Goal: Transaction & Acquisition: Purchase product/service

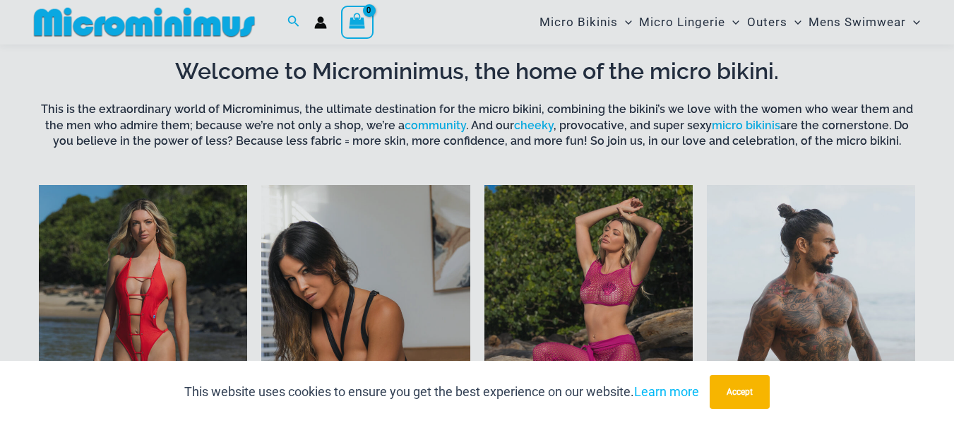
scroll to position [573, 0]
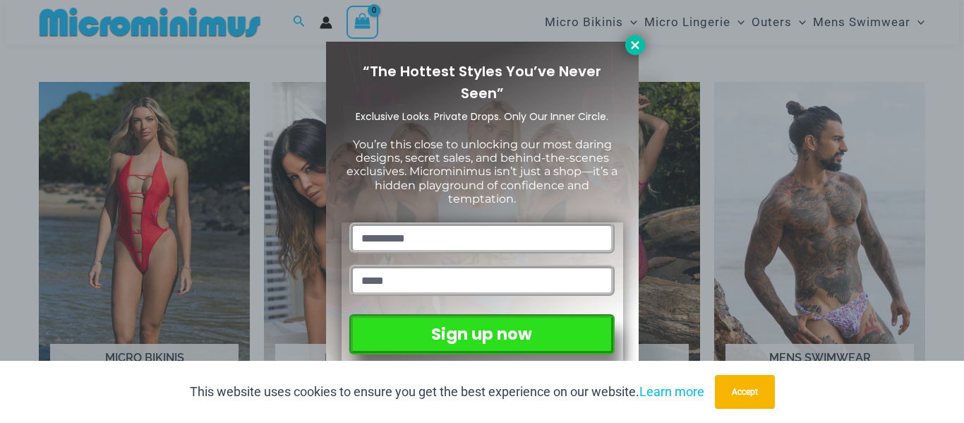
click at [632, 41] on icon at bounding box center [635, 45] width 13 height 13
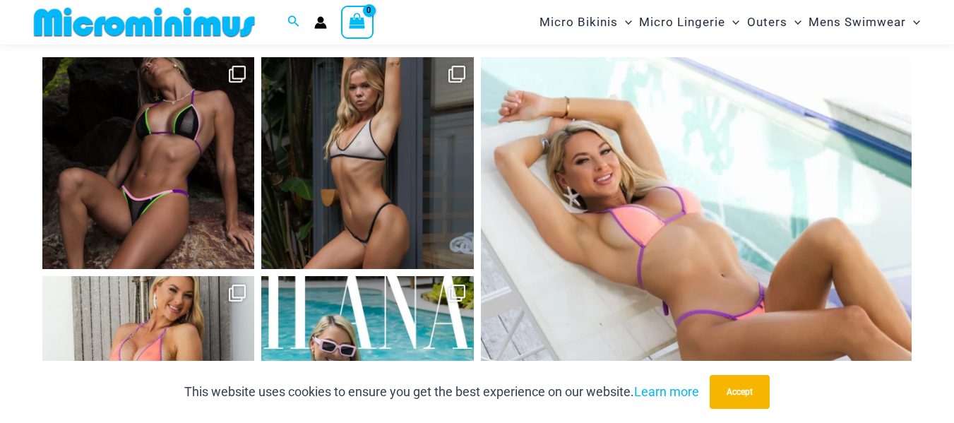
scroll to position [5497, 0]
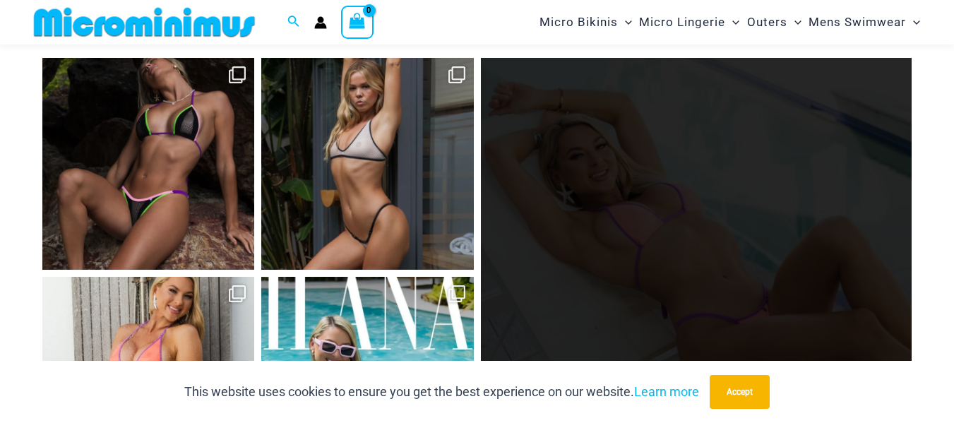
click at [740, 258] on link "Open" at bounding box center [696, 273] width 431 height 431
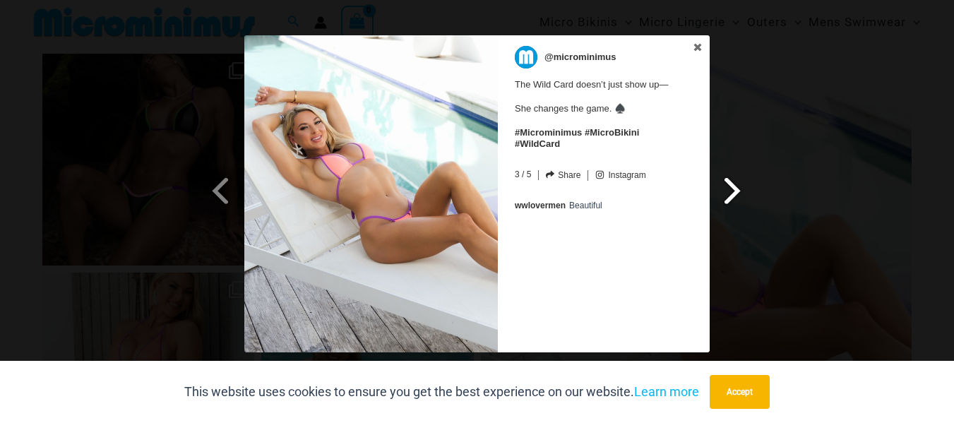
click at [728, 193] on span at bounding box center [733, 190] width 24 height 32
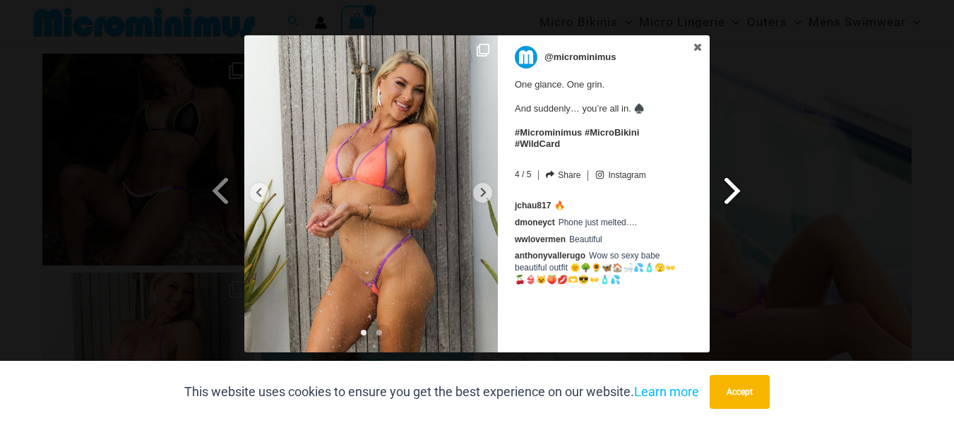
click at [728, 193] on span at bounding box center [733, 190] width 24 height 32
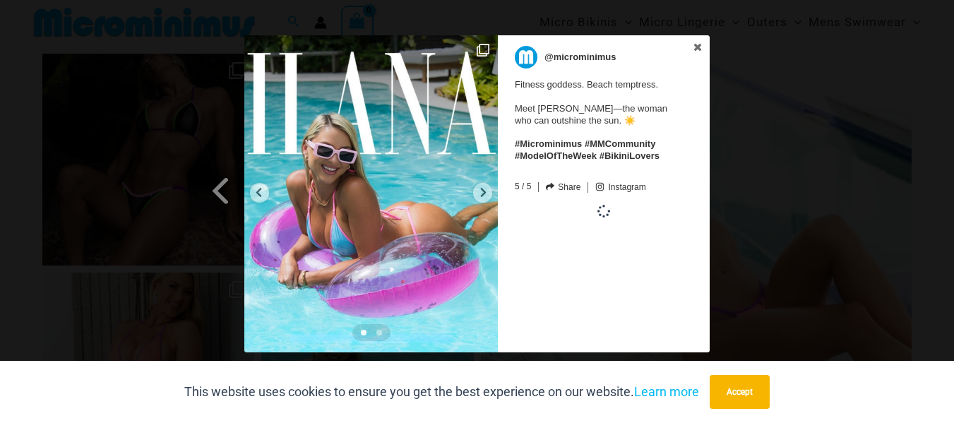
click at [728, 193] on div "Previous Slide Next Slide @microminimus Fitness goddess. Beach temptress. Meet …" at bounding box center [477, 195] width 954 height 320
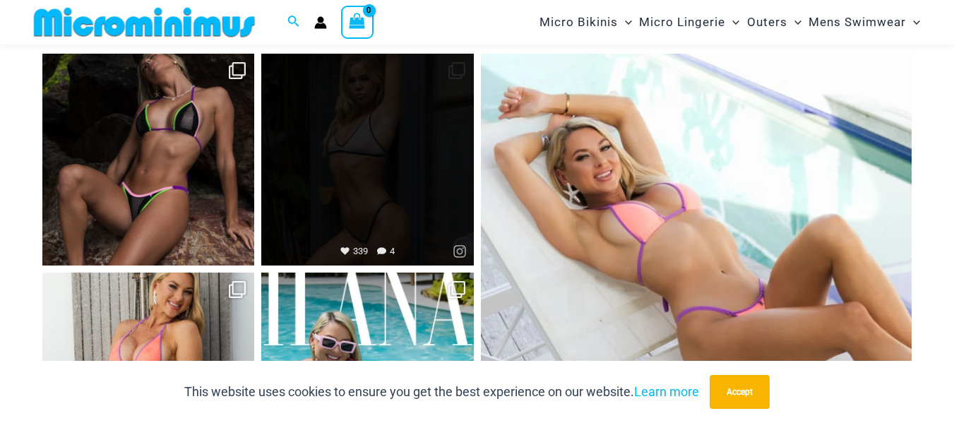
click at [399, 196] on link "Open" at bounding box center [367, 160] width 212 height 212
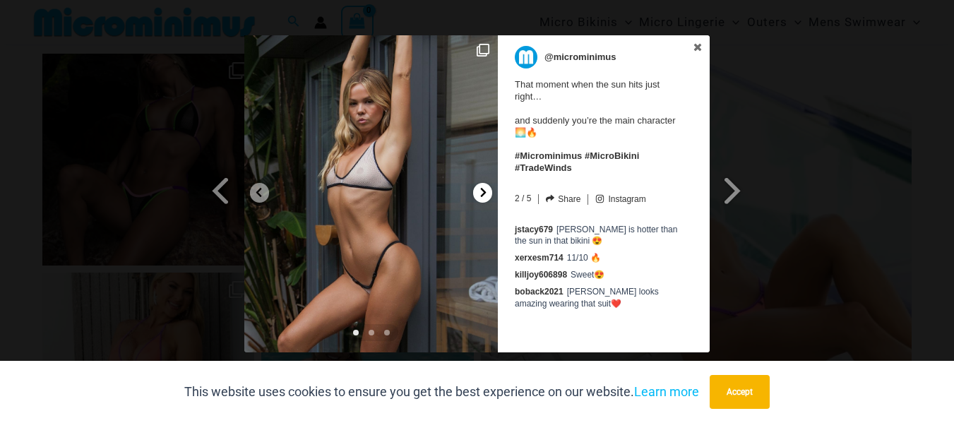
click at [479, 194] on icon at bounding box center [483, 192] width 11 height 11
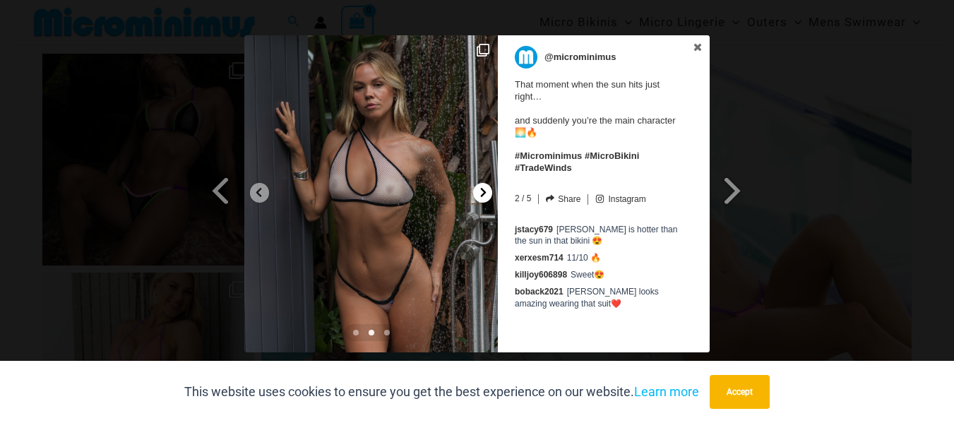
click at [479, 194] on icon at bounding box center [483, 192] width 11 height 11
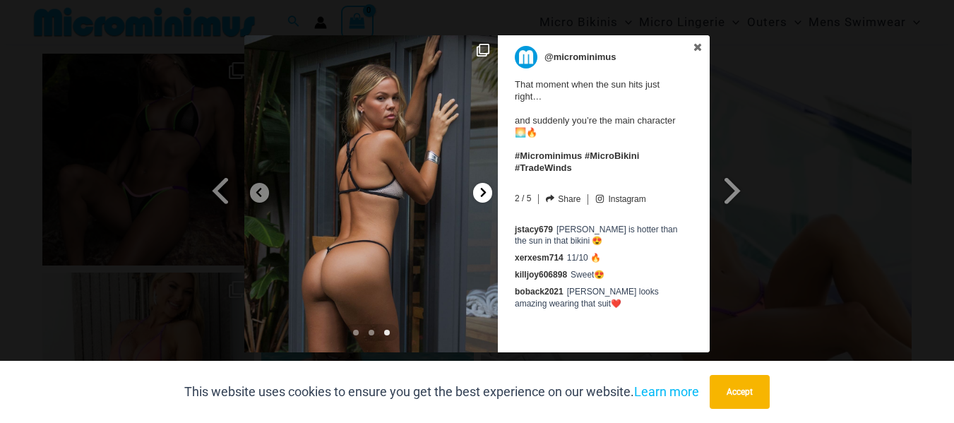
click at [479, 194] on icon at bounding box center [483, 192] width 11 height 11
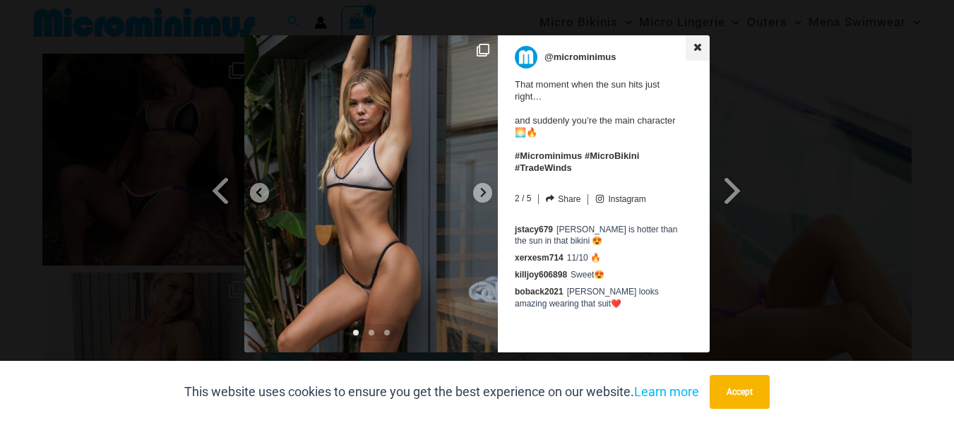
click at [697, 47] on icon at bounding box center [698, 47] width 8 height 8
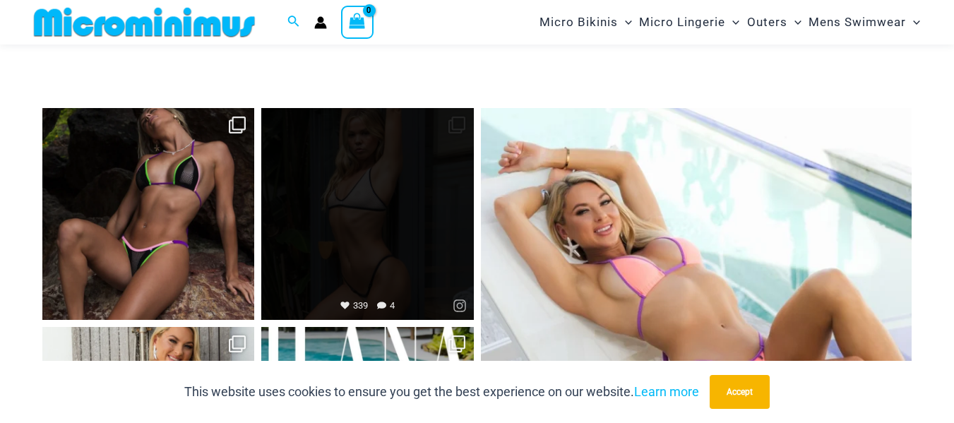
scroll to position [5445, 0]
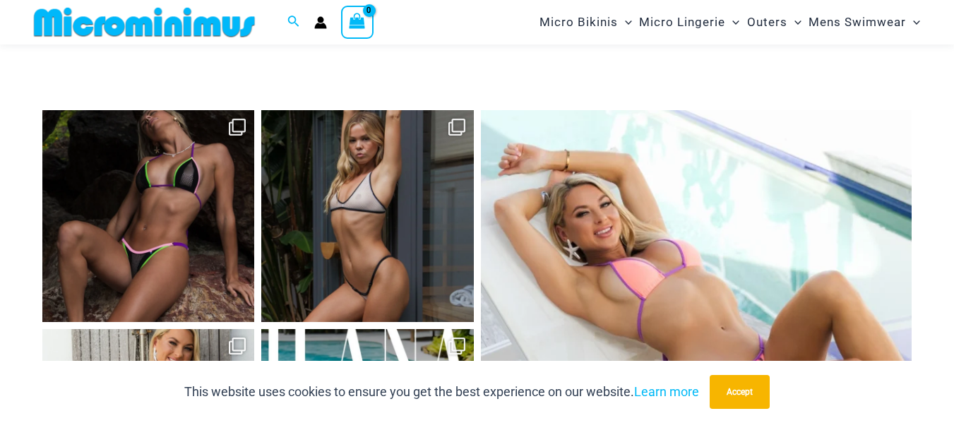
click at [183, 213] on link "Open" at bounding box center [148, 216] width 212 height 212
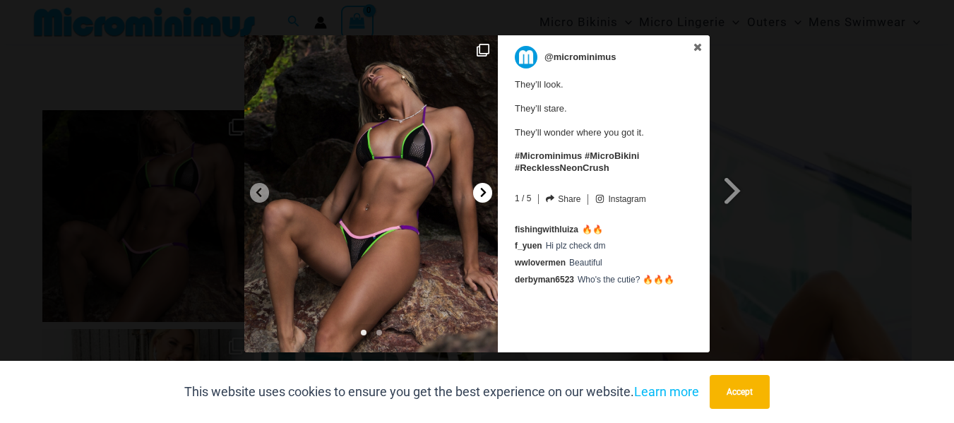
click at [481, 195] on icon at bounding box center [483, 192] width 11 height 11
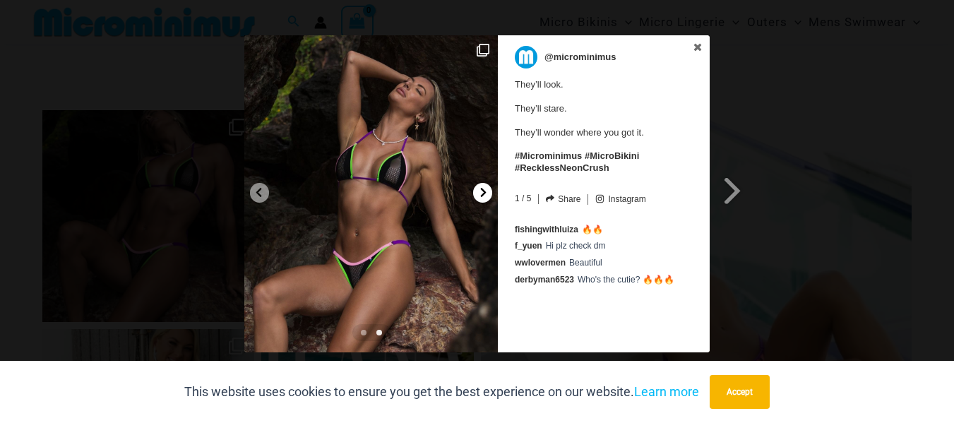
click at [481, 195] on icon at bounding box center [483, 192] width 11 height 11
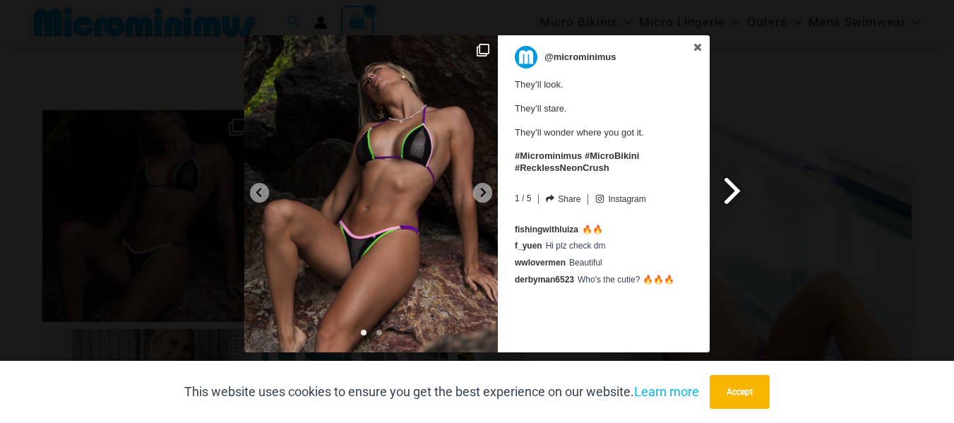
click at [733, 181] on span at bounding box center [733, 190] width 24 height 32
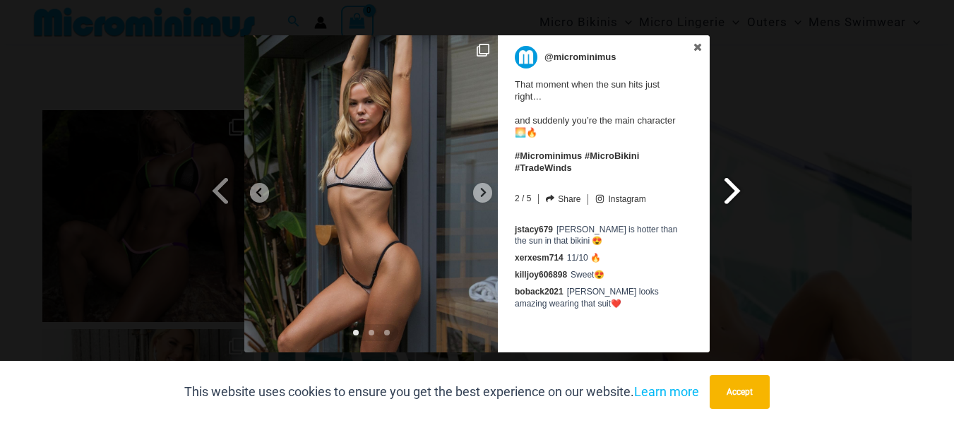
click at [733, 181] on span at bounding box center [733, 190] width 24 height 32
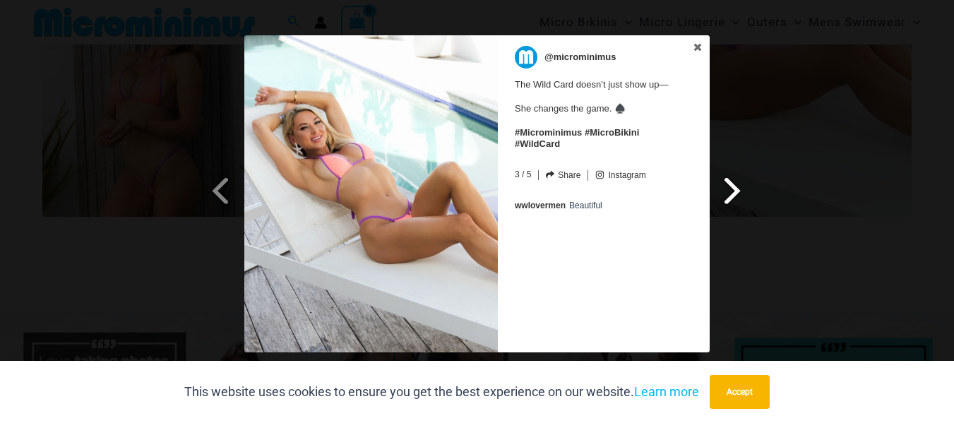
scroll to position [5771, 0]
click at [696, 50] on icon at bounding box center [698, 47] width 8 height 8
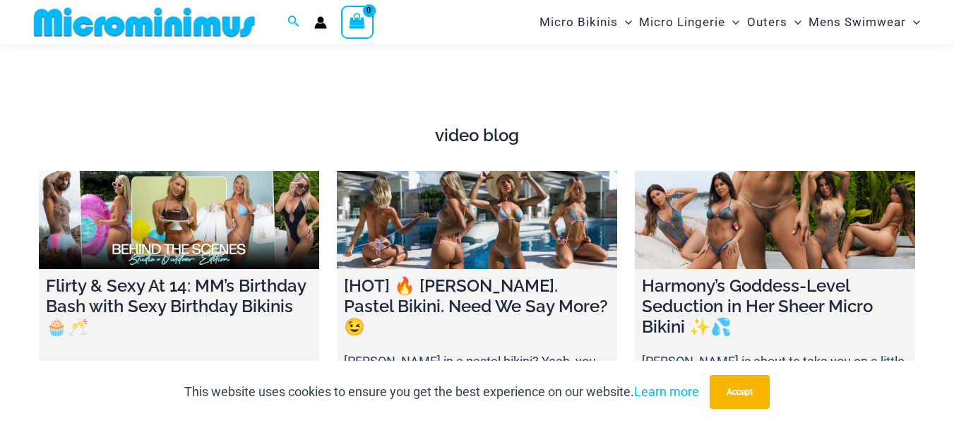
scroll to position [4281, 0]
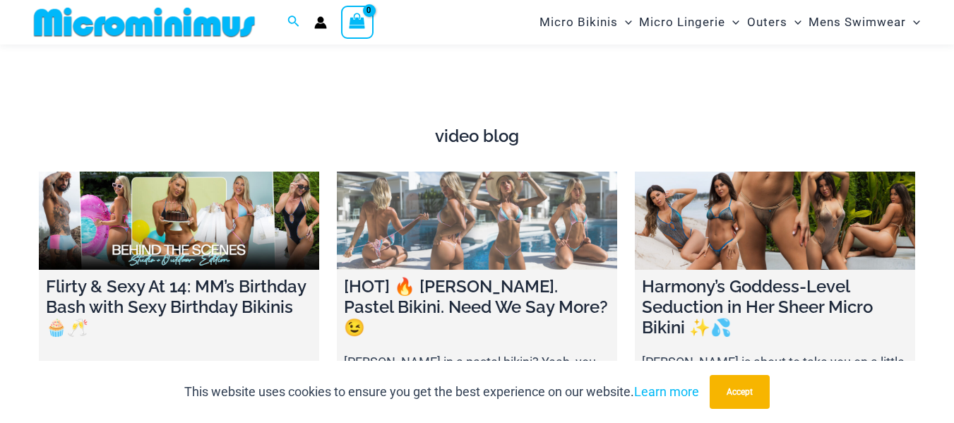
click at [452, 217] on link at bounding box center [477, 221] width 280 height 98
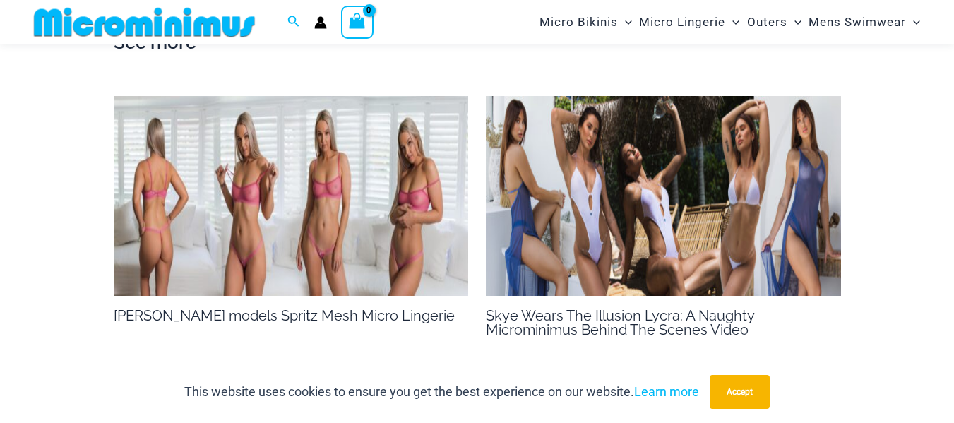
scroll to position [1728, 0]
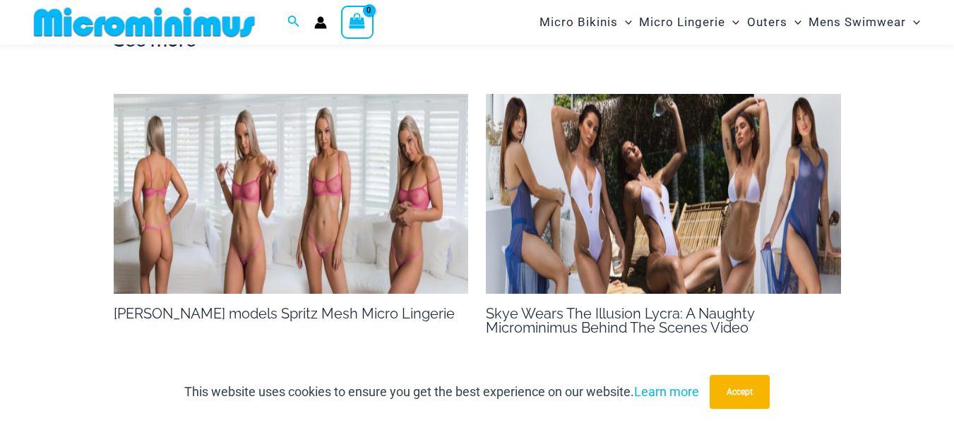
click at [349, 236] on img at bounding box center [291, 194] width 355 height 200
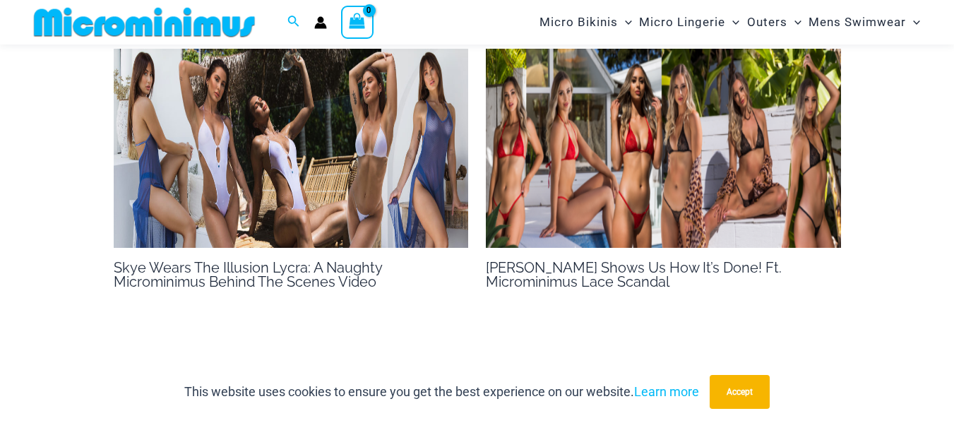
scroll to position [1171, 0]
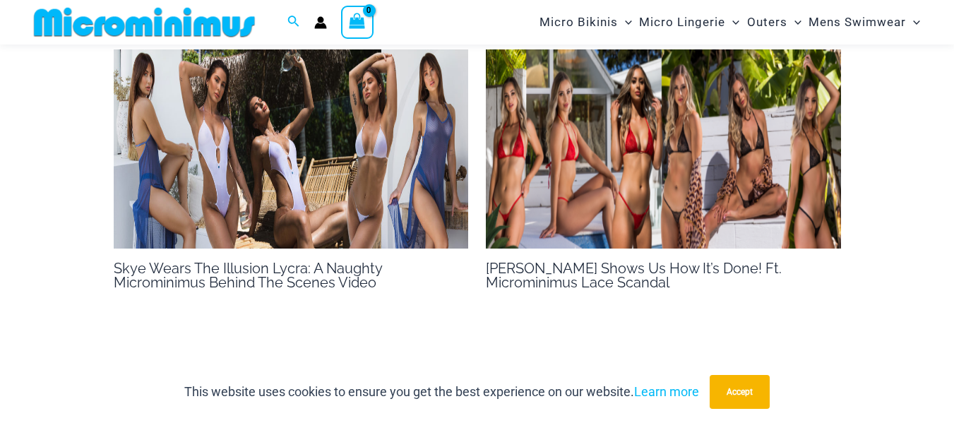
click at [325, 189] on img at bounding box center [291, 149] width 355 height 200
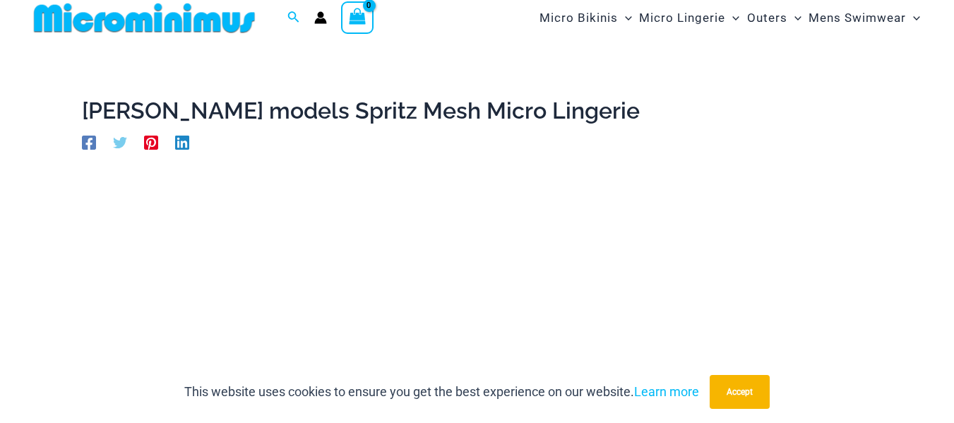
scroll to position [0, 0]
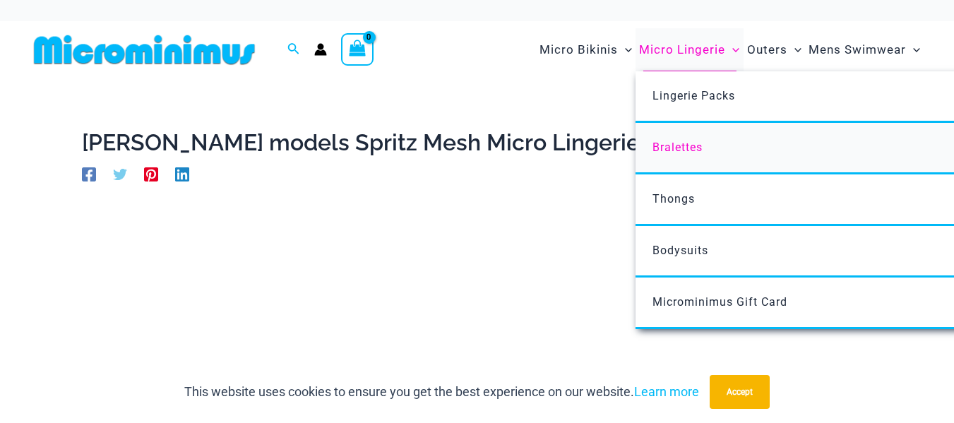
click at [674, 150] on span "Bralettes" at bounding box center [677, 146] width 50 height 13
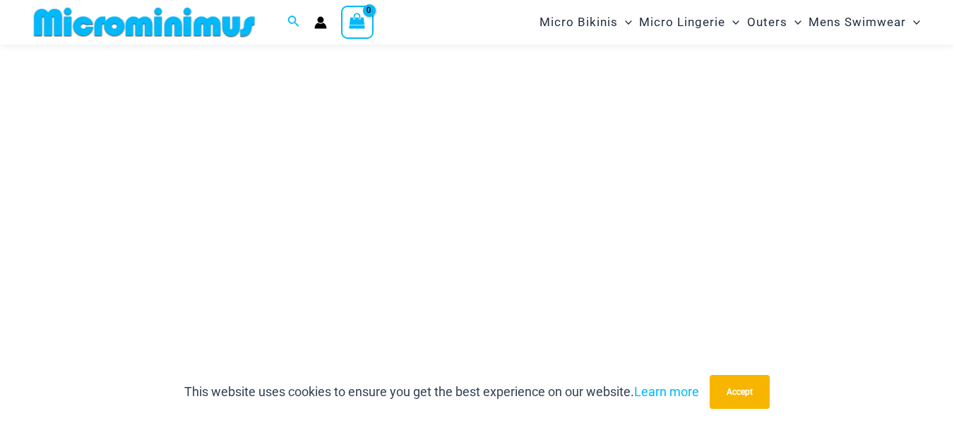
scroll to position [270, 0]
click at [733, 392] on button "Accept" at bounding box center [739, 392] width 60 height 34
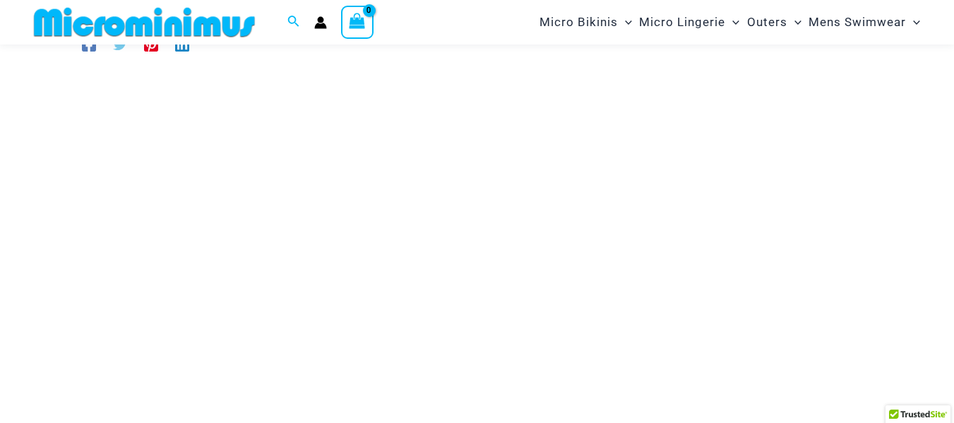
scroll to position [0, 0]
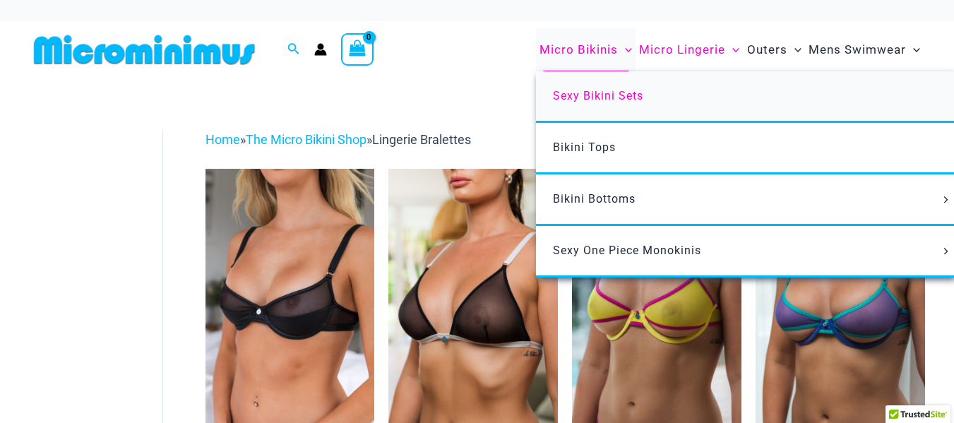
click at [595, 93] on span "Sexy Bikini Sets" at bounding box center [598, 95] width 90 height 13
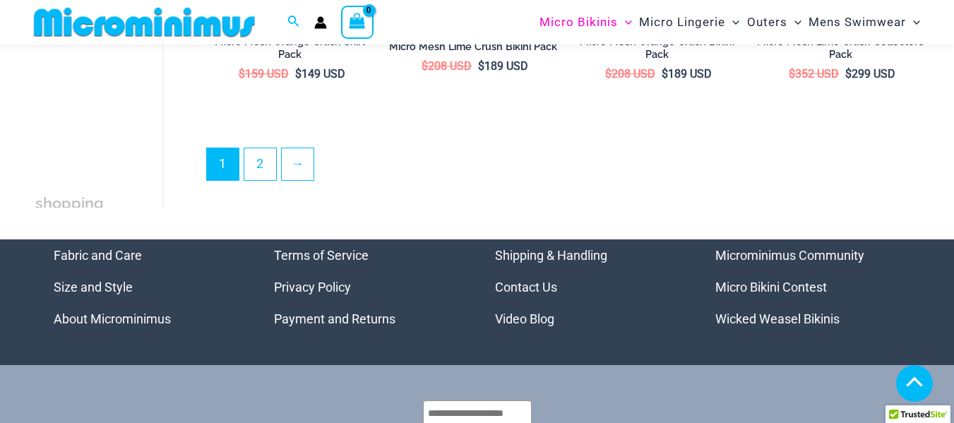
scroll to position [2924, 0]
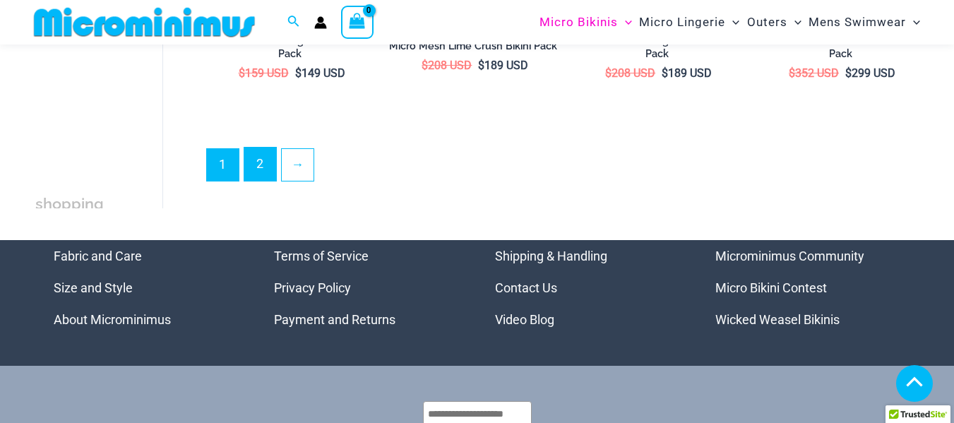
click at [263, 158] on link "2" at bounding box center [260, 164] width 32 height 33
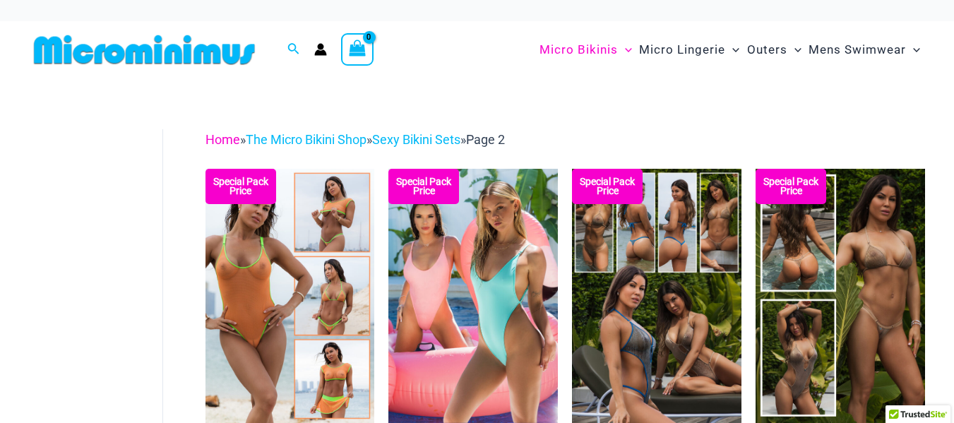
click at [222, 139] on link "Home" at bounding box center [222, 139] width 35 height 15
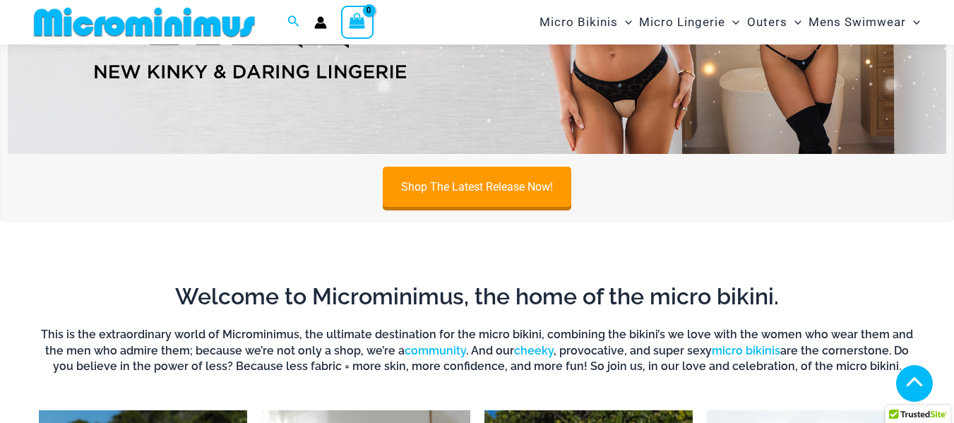
scroll to position [247, 0]
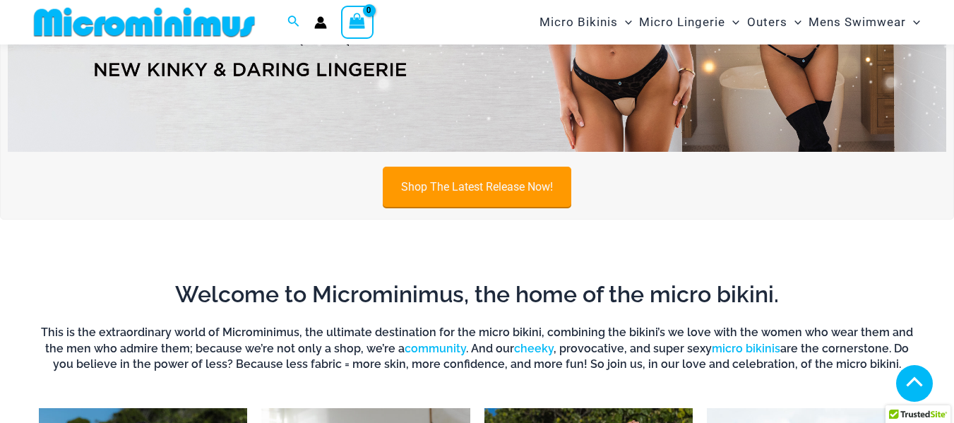
click at [470, 172] on link "Shop The Latest Release Now!" at bounding box center [477, 187] width 188 height 40
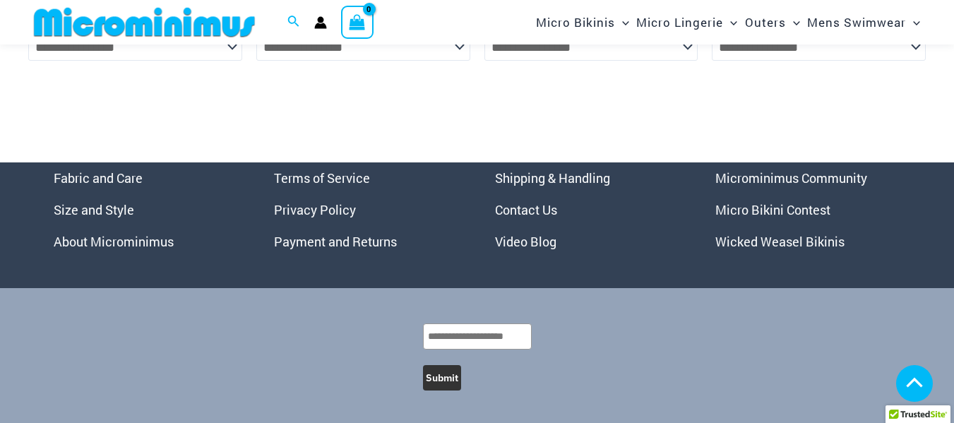
scroll to position [4516, 0]
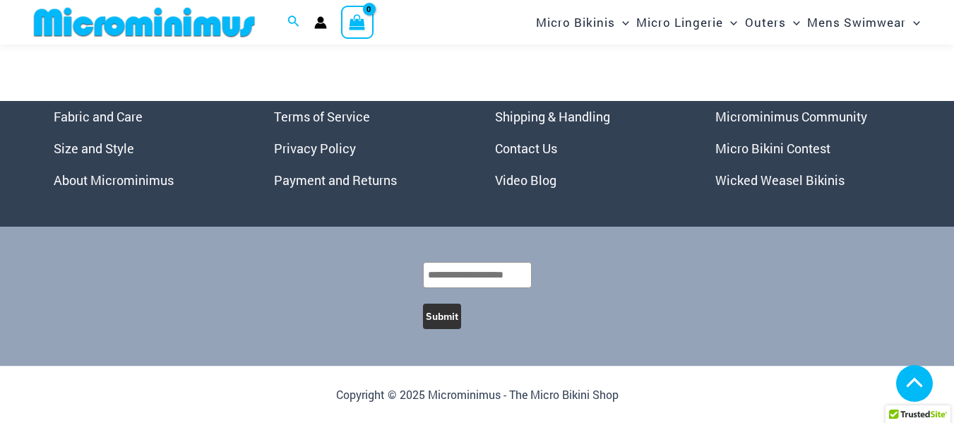
click at [764, 178] on link "Wicked Weasel Bikinis" at bounding box center [779, 180] width 129 height 17
